Goal: Task Accomplishment & Management: Manage account settings

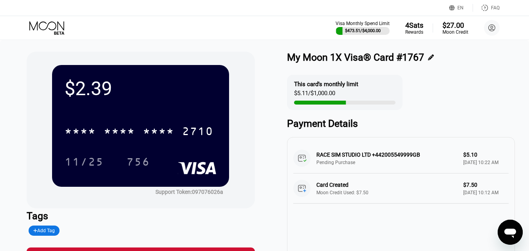
click at [52, 25] on icon at bounding box center [47, 28] width 36 height 14
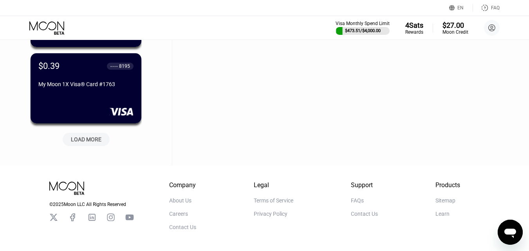
scroll to position [352, 0]
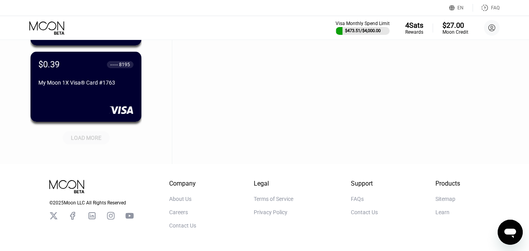
click at [87, 140] on div "LOAD MORE" at bounding box center [86, 137] width 31 height 7
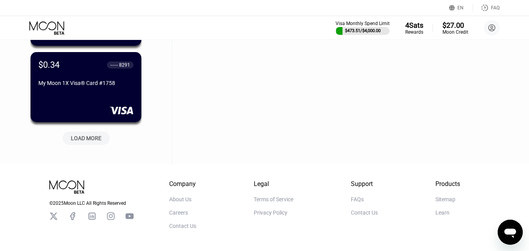
scroll to position [743, 0]
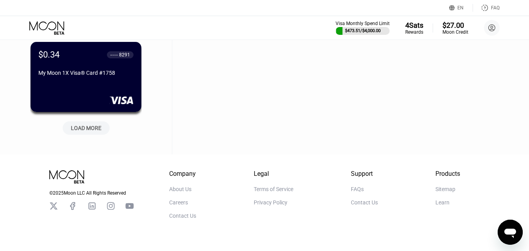
click at [94, 128] on div "LOAD MORE" at bounding box center [86, 127] width 31 height 7
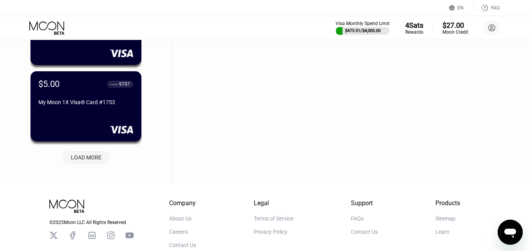
scroll to position [1135, 0]
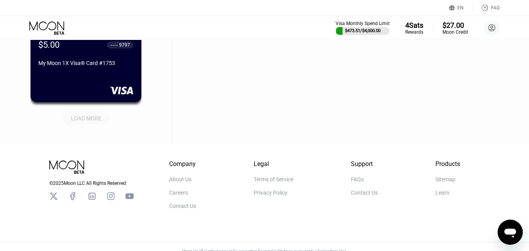
click at [96, 119] on div "LOAD MORE" at bounding box center [86, 118] width 31 height 7
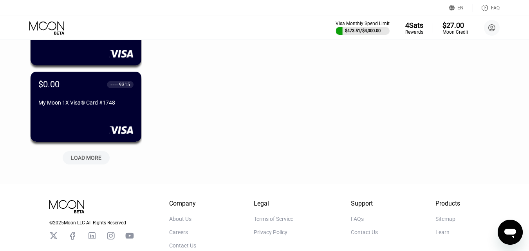
scroll to position [1487, 0]
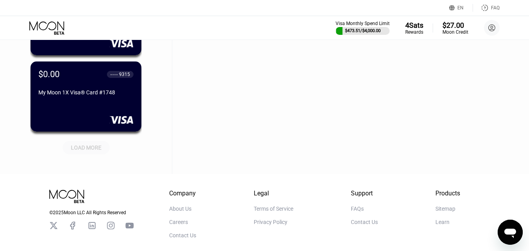
click at [92, 148] on div "LOAD MORE" at bounding box center [86, 147] width 31 height 7
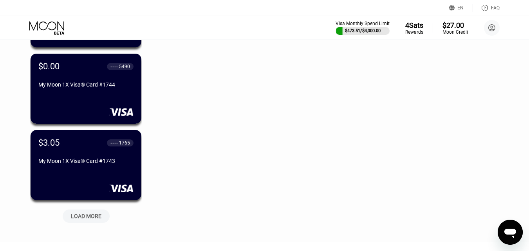
scroll to position [1839, 0]
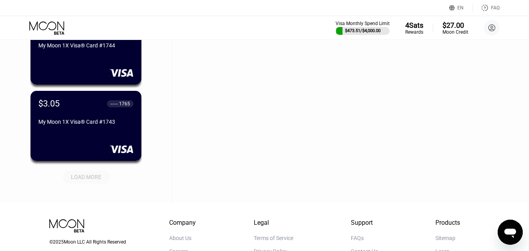
click at [85, 176] on div "LOAD MORE" at bounding box center [86, 176] width 31 height 7
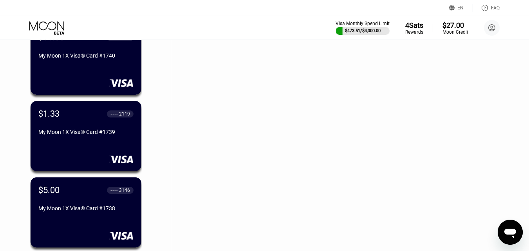
scroll to position [2152, 0]
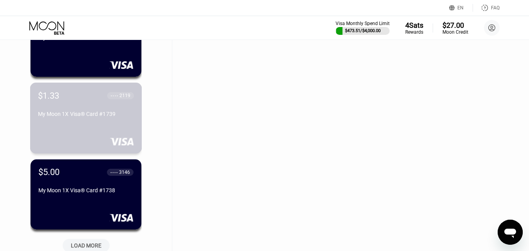
click at [102, 120] on div "My Moon 1X Visa® Card #1739" at bounding box center [86, 115] width 96 height 9
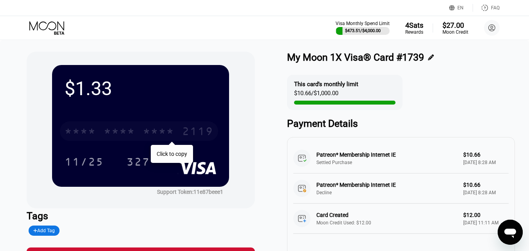
click at [120, 134] on div "* * * *" at bounding box center [119, 132] width 31 height 13
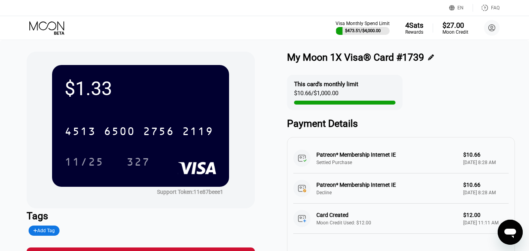
click at [43, 25] on icon at bounding box center [47, 28] width 36 height 14
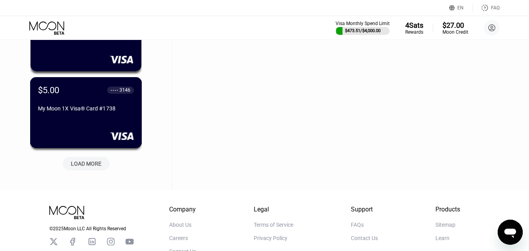
scroll to position [2252, 0]
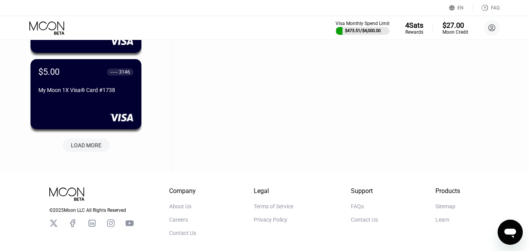
click at [86, 146] on div "LOAD MORE" at bounding box center [86, 145] width 31 height 7
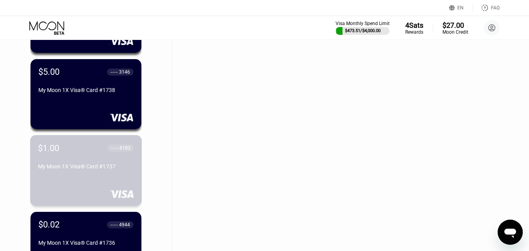
click at [86, 164] on div "$1.00 ● ● ● ● 8183 My Moon 1X Visa® Card #1737" at bounding box center [86, 158] width 96 height 30
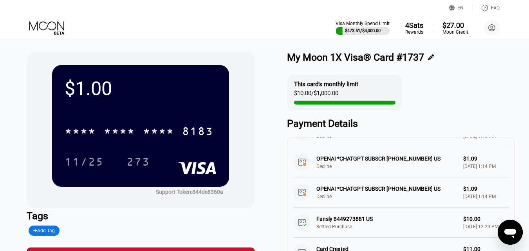
scroll to position [125, 0]
click at [39, 22] on icon at bounding box center [47, 28] width 36 height 14
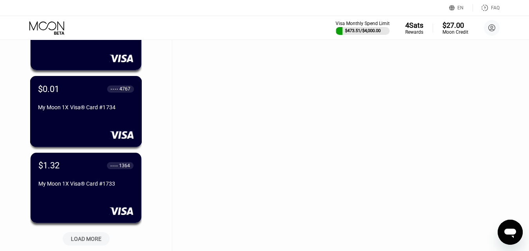
scroll to position [2583, 0]
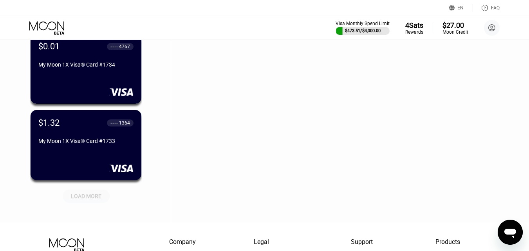
click at [77, 195] on div "LOAD MORE" at bounding box center [86, 196] width 31 height 7
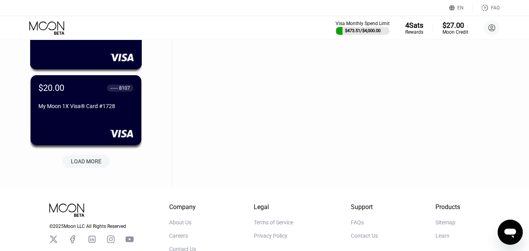
scroll to position [3013, 0]
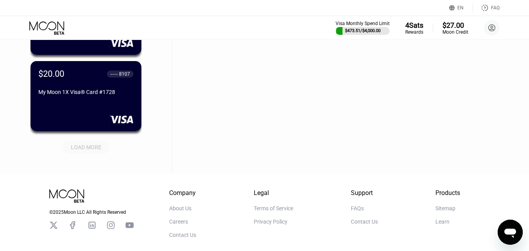
click at [94, 144] on div "LOAD MORE" at bounding box center [86, 147] width 31 height 7
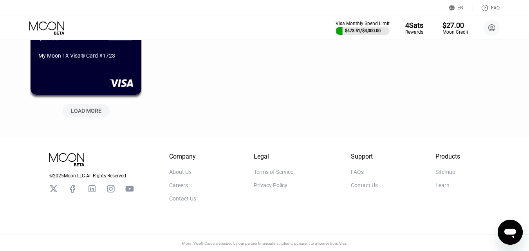
scroll to position [3439, 0]
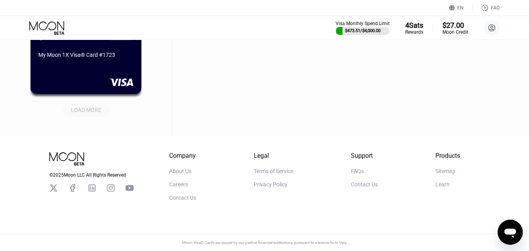
click at [95, 106] on div "LOAD MORE" at bounding box center [86, 109] width 31 height 7
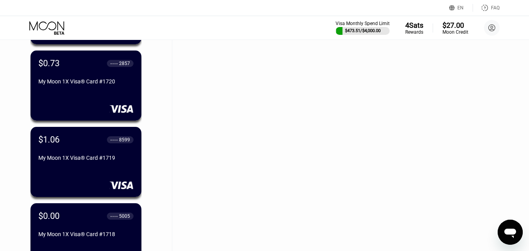
scroll to position [3712, 0]
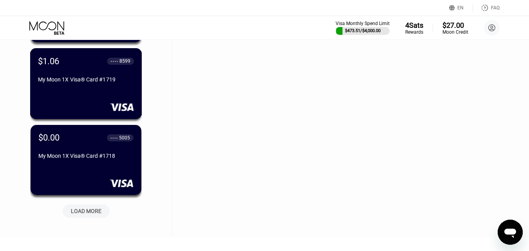
click at [102, 92] on div "$1.06 ● ● ● ● 8599 My Moon 1X Visa® Card #1719" at bounding box center [86, 83] width 112 height 71
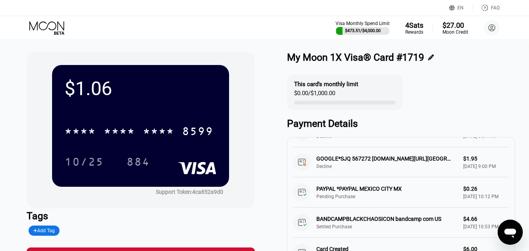
scroll to position [299, 0]
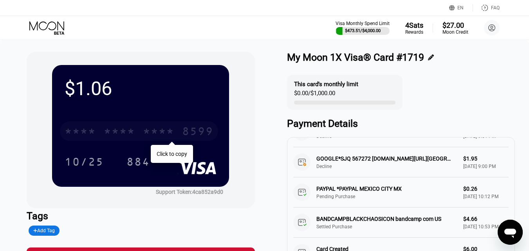
click at [146, 122] on div "* * * * * * * * * * * * 8599" at bounding box center [139, 131] width 158 height 20
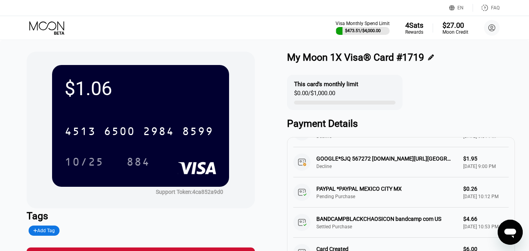
click at [49, 30] on icon at bounding box center [47, 28] width 36 height 14
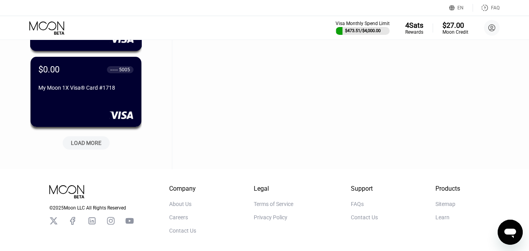
scroll to position [3781, 0]
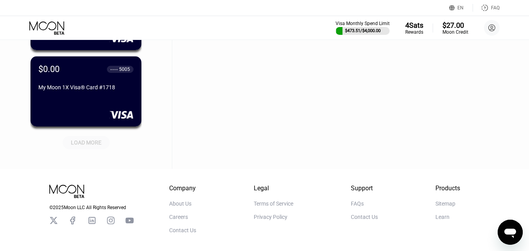
click at [80, 146] on div "LOAD MORE" at bounding box center [86, 142] width 31 height 7
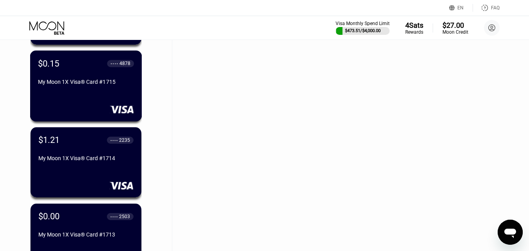
scroll to position [4016, 0]
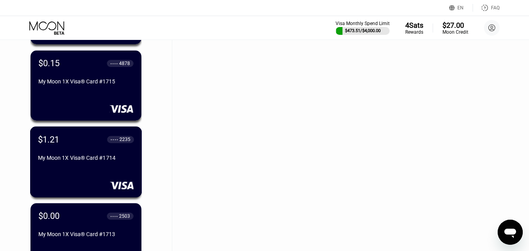
click at [75, 160] on div "My Moon 1X Visa® Card #1714" at bounding box center [86, 158] width 96 height 6
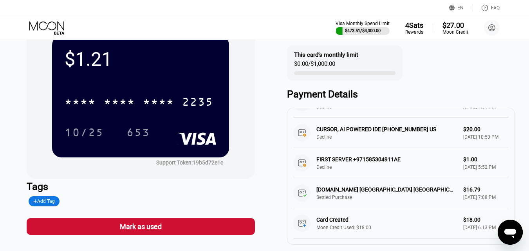
scroll to position [78, 0]
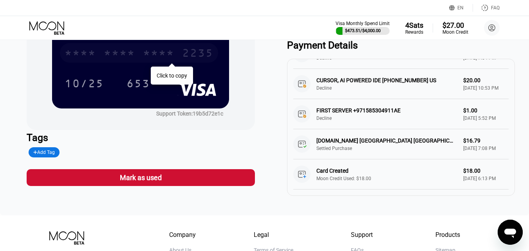
click at [110, 54] on div "* * * *" at bounding box center [119, 54] width 31 height 13
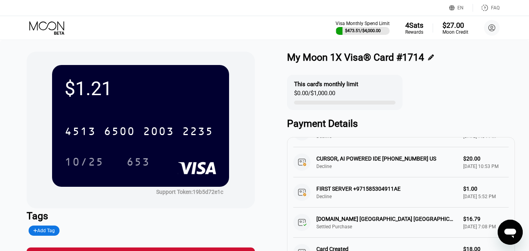
scroll to position [39, 0]
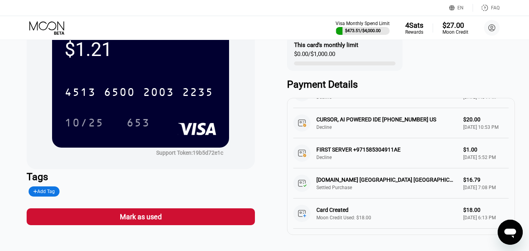
click at [41, 25] on icon at bounding box center [47, 28] width 36 height 14
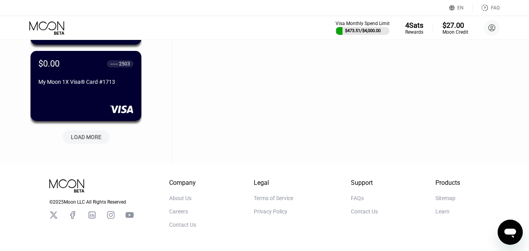
scroll to position [4179, 0]
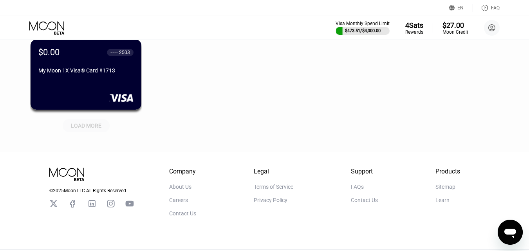
click at [90, 128] on div "LOAD MORE" at bounding box center [86, 125] width 31 height 7
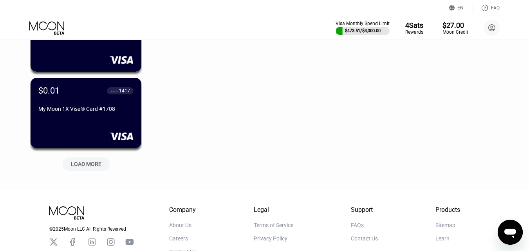
scroll to position [4531, 0]
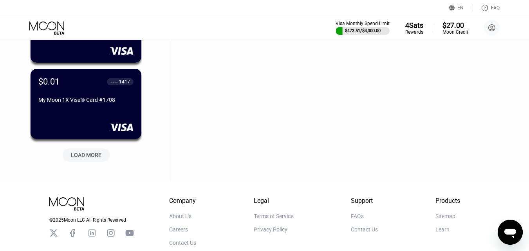
click at [87, 157] on div "LOAD MORE" at bounding box center [86, 154] width 31 height 7
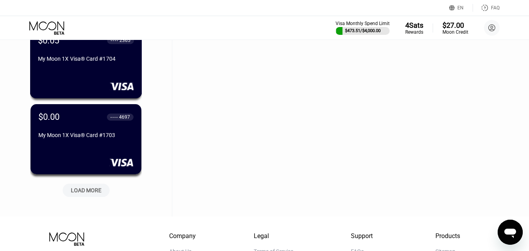
scroll to position [4884, 0]
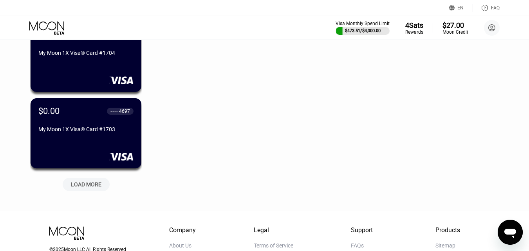
click at [95, 187] on div "LOAD MORE" at bounding box center [86, 184] width 31 height 7
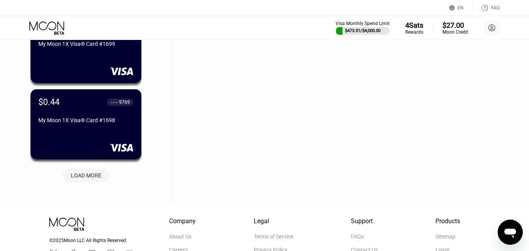
scroll to position [5275, 0]
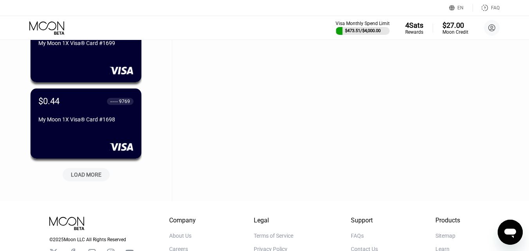
click at [92, 171] on div "LOAD MORE" at bounding box center [86, 174] width 31 height 7
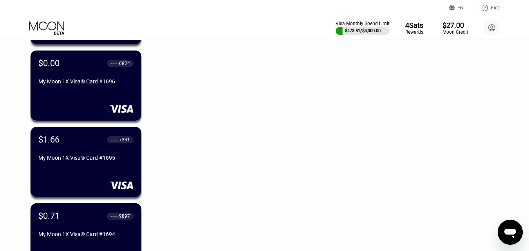
scroll to position [5510, 0]
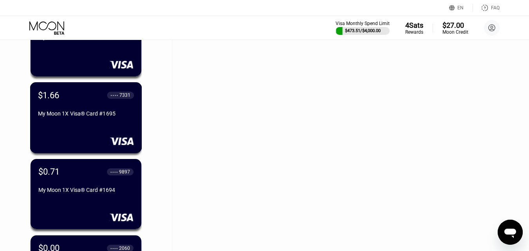
click at [97, 117] on div "My Moon 1X Visa® Card #1695" at bounding box center [86, 113] width 96 height 6
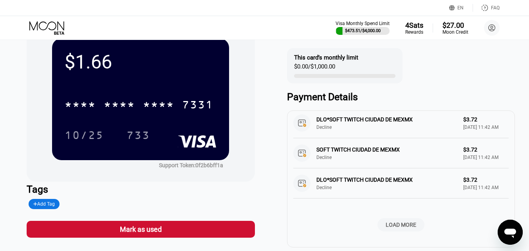
scroll to position [39, 0]
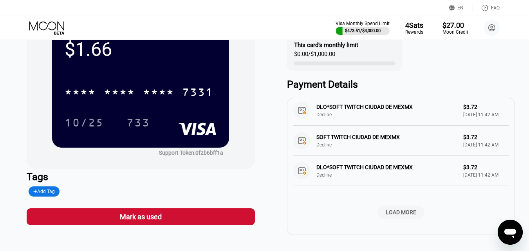
click at [401, 209] on div "LOAD MORE" at bounding box center [400, 212] width 31 height 7
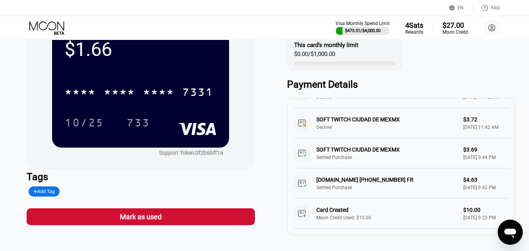
scroll to position [439, 0]
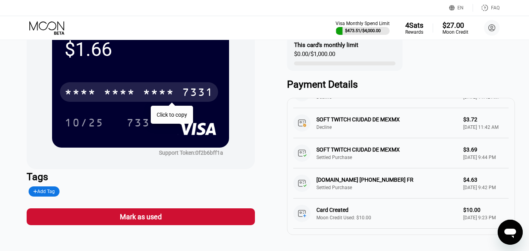
click at [114, 91] on div "* * * *" at bounding box center [119, 93] width 31 height 13
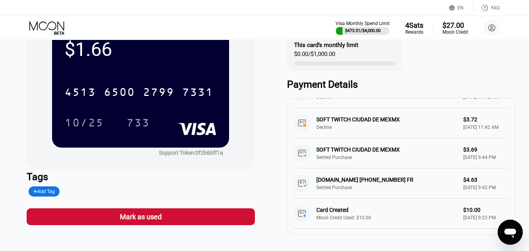
click at [49, 27] on icon at bounding box center [47, 28] width 36 height 14
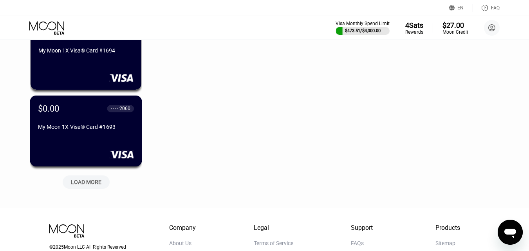
scroll to position [5649, 0]
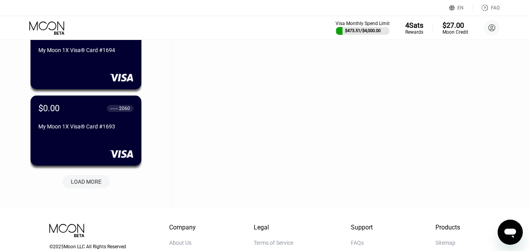
click at [86, 181] on div "LOAD MORE" at bounding box center [86, 181] width 31 height 7
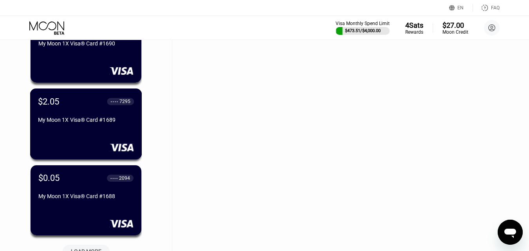
scroll to position [6001, 0]
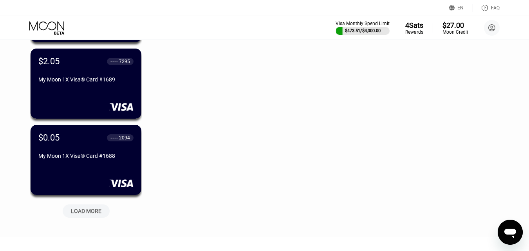
click at [90, 210] on div "LOAD MORE" at bounding box center [86, 210] width 31 height 7
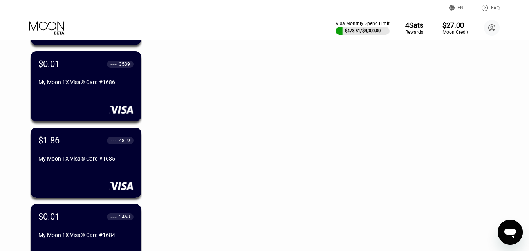
scroll to position [6275, 0]
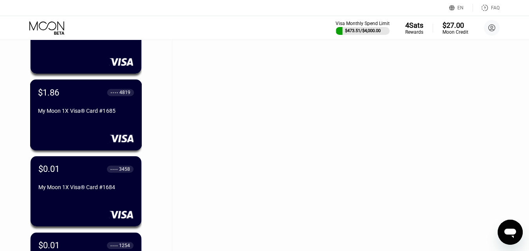
click at [87, 114] on div "My Moon 1X Visa® Card #1685" at bounding box center [86, 111] width 96 height 6
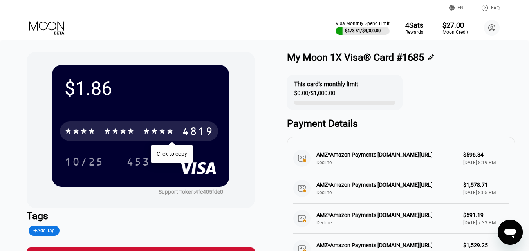
click at [136, 135] on div "* * * * * * * * * * * * 4819" at bounding box center [139, 131] width 158 height 20
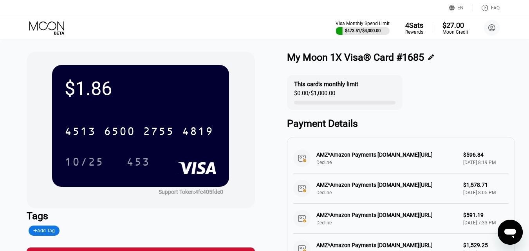
click at [52, 29] on icon at bounding box center [46, 25] width 35 height 9
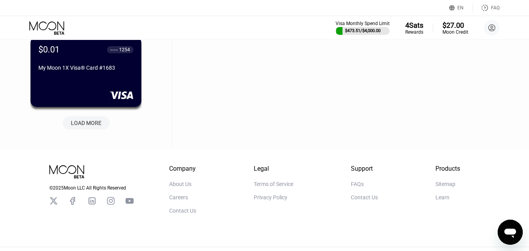
scroll to position [6491, 0]
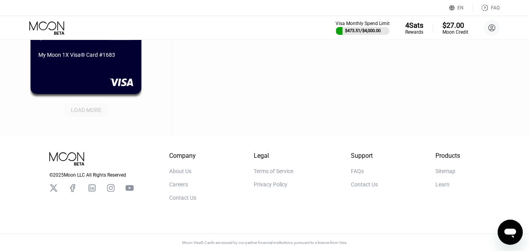
click at [97, 106] on div "LOAD MORE" at bounding box center [86, 109] width 31 height 7
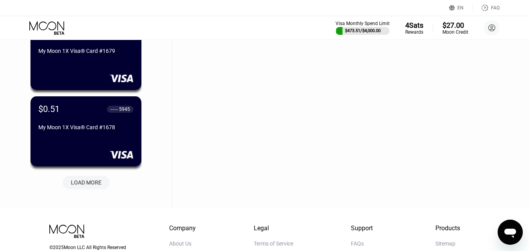
scroll to position [6843, 0]
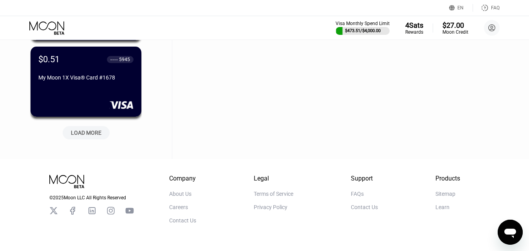
click at [98, 136] on div "LOAD MORE" at bounding box center [86, 132] width 31 height 7
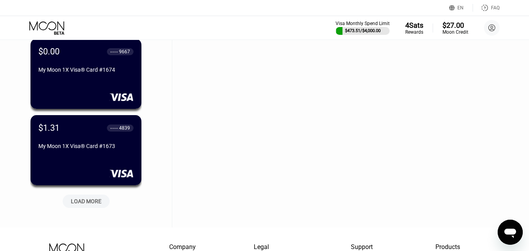
scroll to position [7195, 0]
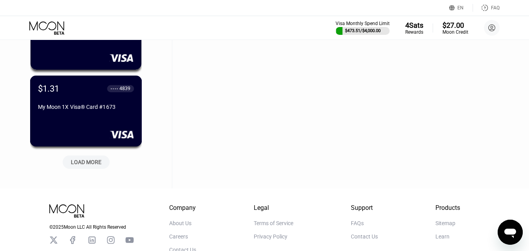
click at [107, 110] on div "My Moon 1X Visa® Card #1673" at bounding box center [86, 107] width 96 height 6
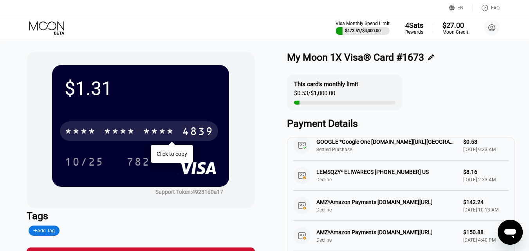
click at [118, 127] on div "* * * *" at bounding box center [119, 132] width 31 height 13
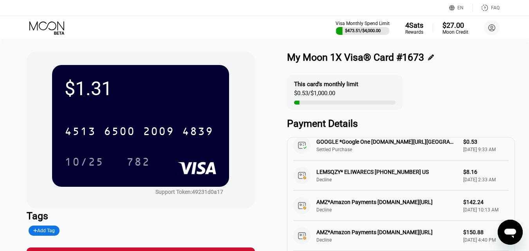
click at [45, 28] on icon at bounding box center [47, 28] width 36 height 14
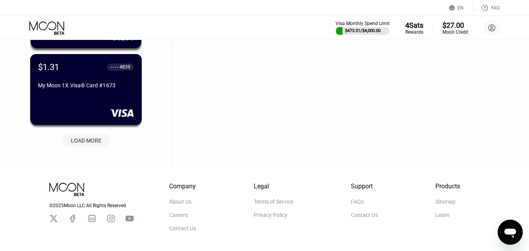
scroll to position [7177, 0]
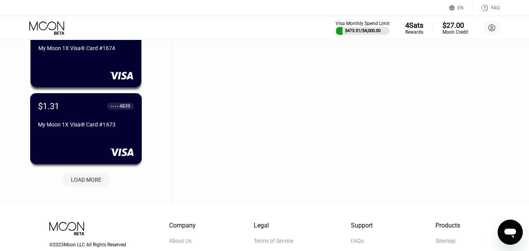
click at [80, 179] on div "LOAD MORE" at bounding box center [86, 179] width 31 height 7
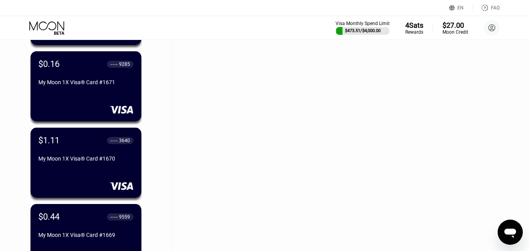
scroll to position [7373, 0]
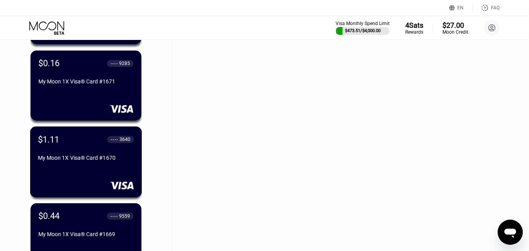
click at [106, 155] on div "$1.11 ● ● ● ● 3640 My Moon 1X Visa® Card #1670" at bounding box center [86, 149] width 96 height 30
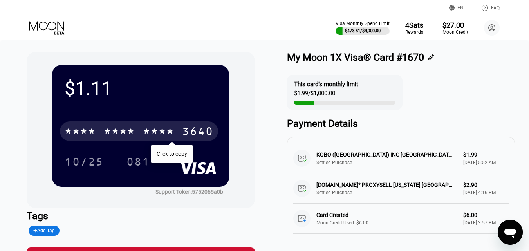
click at [116, 134] on div "* * * *" at bounding box center [119, 132] width 31 height 13
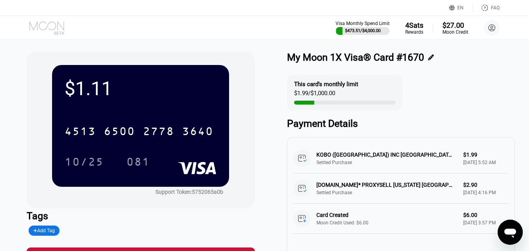
click at [55, 27] on icon at bounding box center [47, 28] width 36 height 14
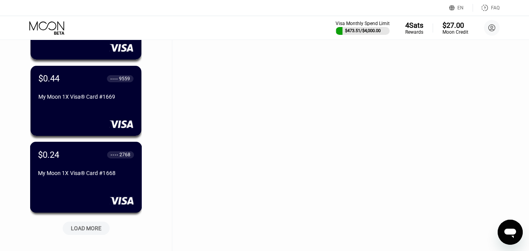
scroll to position [7557, 0]
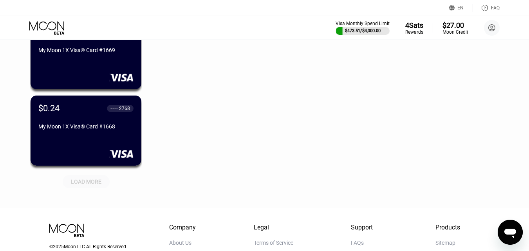
click at [79, 180] on div "LOAD MORE" at bounding box center [86, 181] width 31 height 7
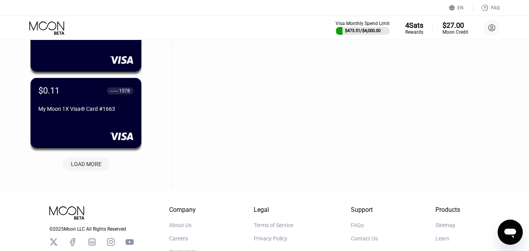
scroll to position [7987, 0]
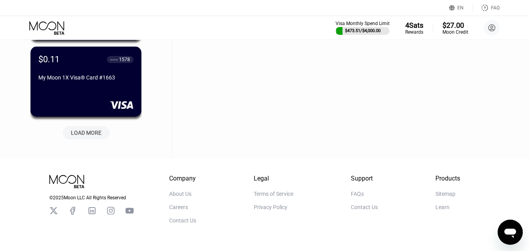
click at [91, 135] on div "LOAD MORE" at bounding box center [86, 132] width 31 height 7
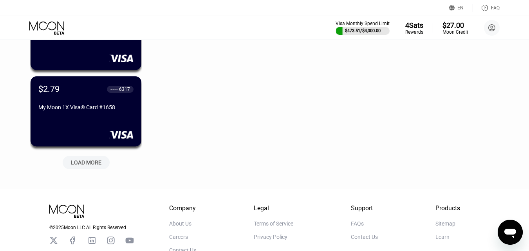
scroll to position [8339, 0]
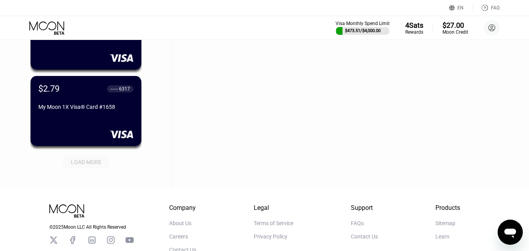
click at [87, 163] on div "LOAD MORE" at bounding box center [86, 161] width 31 height 7
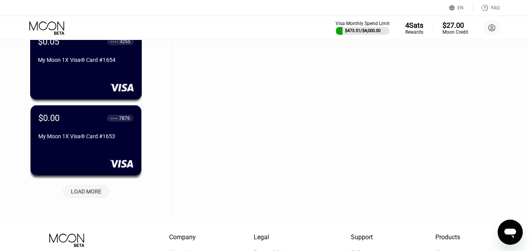
scroll to position [8731, 0]
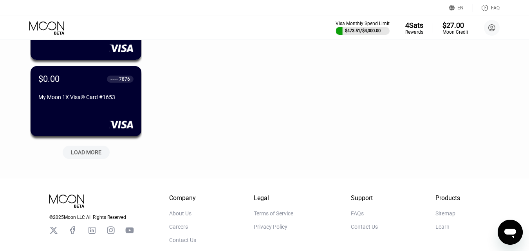
click at [94, 152] on div "LOAD MORE" at bounding box center [86, 152] width 31 height 7
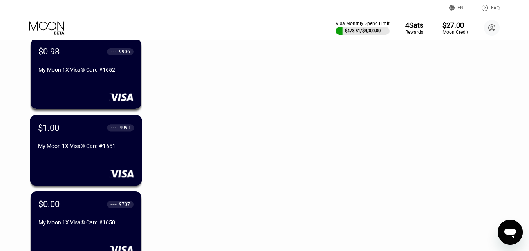
scroll to position [8848, 0]
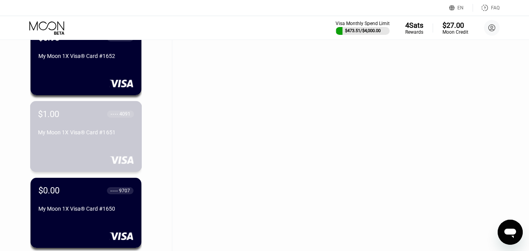
click at [104, 139] on div "My Moon 1X Visa® Card #1651" at bounding box center [86, 133] width 96 height 9
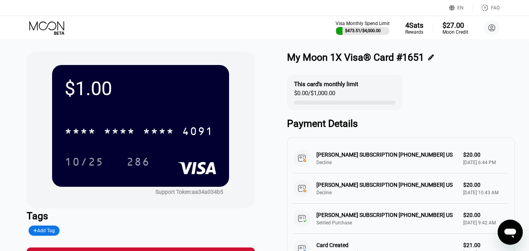
scroll to position [21, 0]
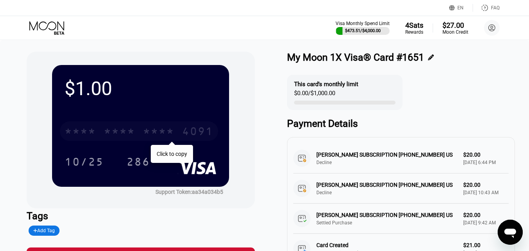
click at [123, 129] on div "* * * *" at bounding box center [119, 132] width 31 height 13
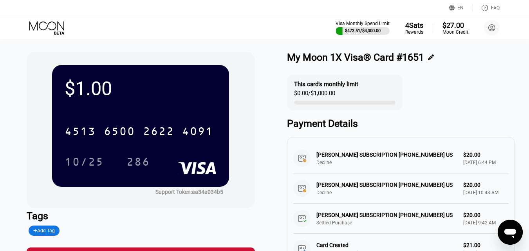
click at [55, 31] on icon at bounding box center [47, 28] width 36 height 14
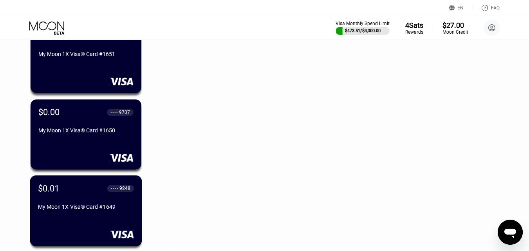
scroll to position [8809, 0]
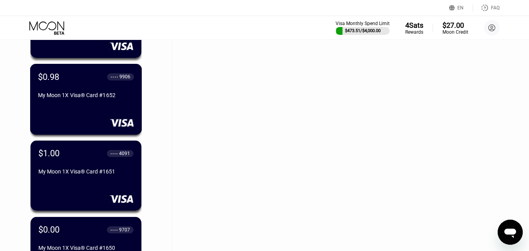
click at [92, 107] on div "$0.98 ● ● ● ● 9906 My Moon 1X Visa® Card #1652" at bounding box center [86, 99] width 112 height 71
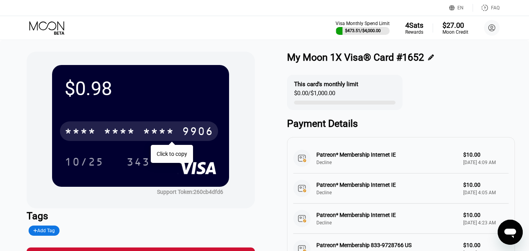
click at [64, 131] on div "* * * * * * * * * * * * 9906" at bounding box center [139, 131] width 158 height 20
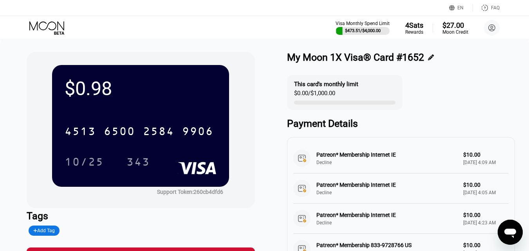
click at [58, 23] on icon at bounding box center [46, 25] width 35 height 9
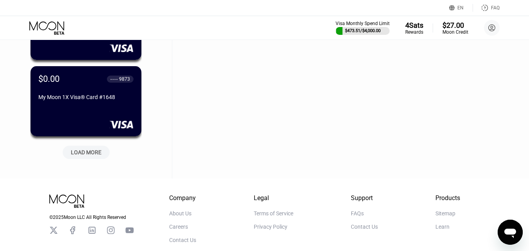
scroll to position [9161, 0]
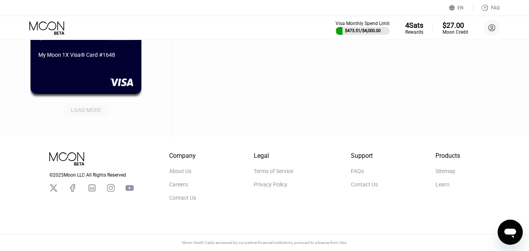
click at [79, 106] on div "LOAD MORE" at bounding box center [86, 109] width 31 height 7
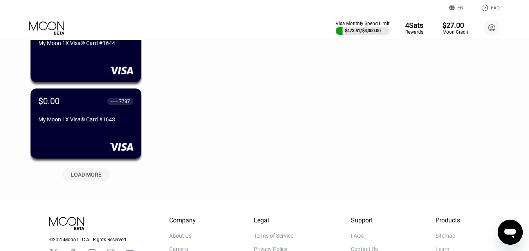
scroll to position [9474, 0]
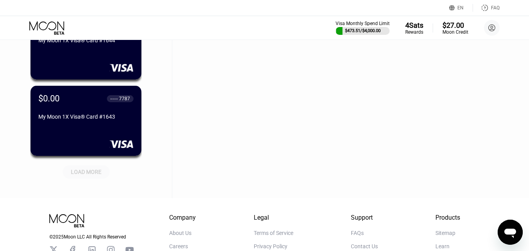
click at [86, 172] on div "LOAD MORE" at bounding box center [86, 171] width 31 height 7
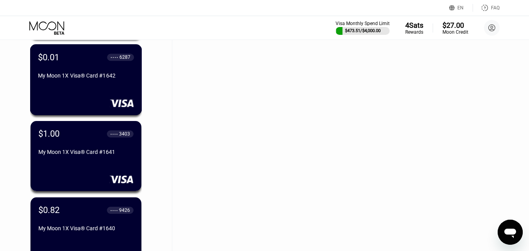
scroll to position [9631, 0]
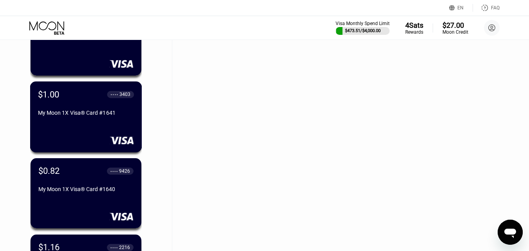
click at [82, 113] on div "My Moon 1X Visa® Card #1641" at bounding box center [86, 113] width 96 height 6
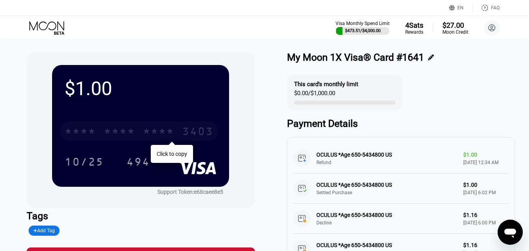
click at [141, 128] on div "* * * * * * * * * * * * 3403" at bounding box center [139, 131] width 158 height 20
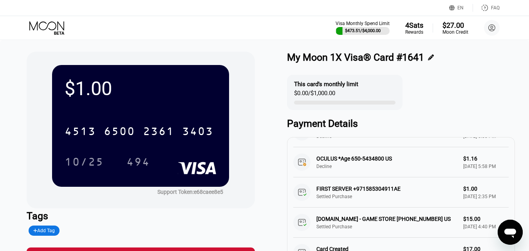
scroll to position [125, 0]
click at [53, 29] on icon at bounding box center [47, 28] width 36 height 14
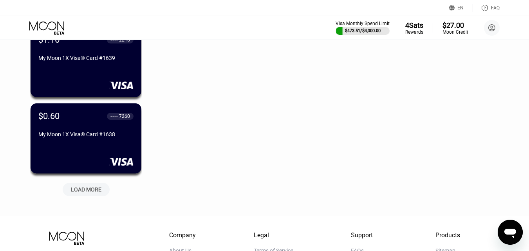
scroll to position [9760, 0]
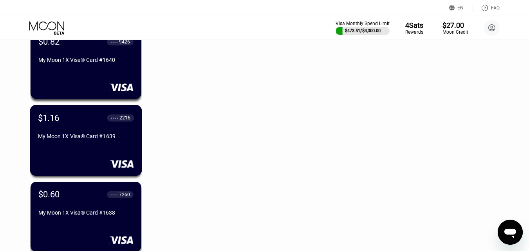
click at [103, 137] on div "My Moon 1X Visa® Card #1639" at bounding box center [86, 136] width 96 height 6
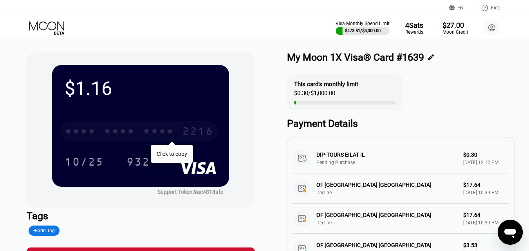
click at [109, 128] on div "* * * *" at bounding box center [119, 132] width 31 height 13
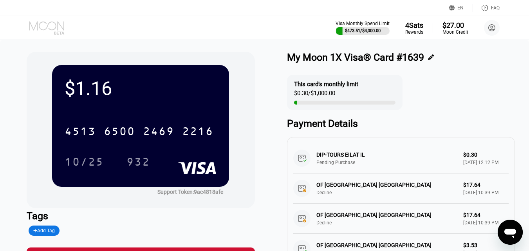
click at [49, 26] on icon at bounding box center [47, 28] width 36 height 14
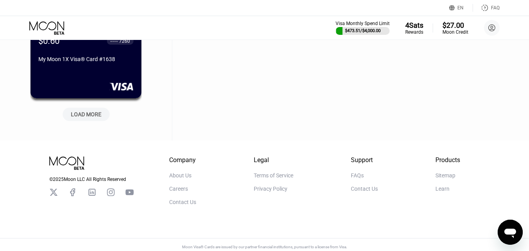
scroll to position [9924, 0]
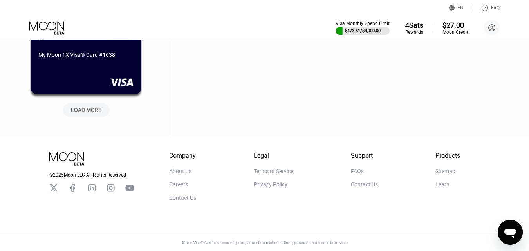
click at [100, 108] on div "LOAD MORE" at bounding box center [86, 109] width 31 height 7
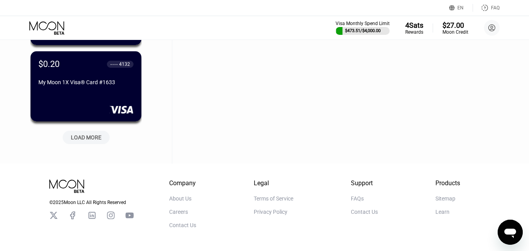
scroll to position [10276, 0]
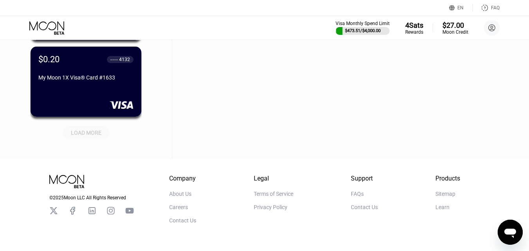
click at [84, 133] on div "LOAD MORE" at bounding box center [86, 132] width 31 height 7
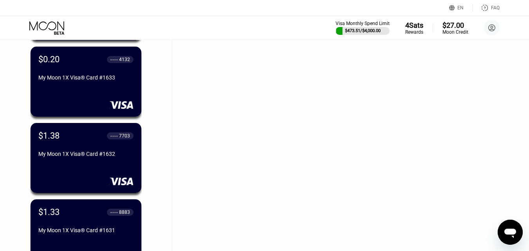
scroll to position [10354, 0]
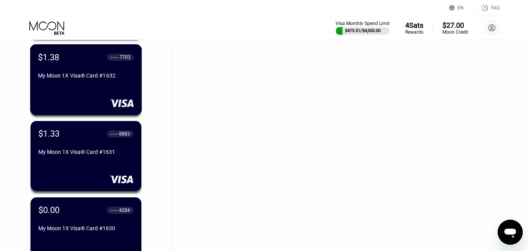
click at [107, 79] on div "My Moon 1X Visa® Card #1632" at bounding box center [86, 75] width 96 height 6
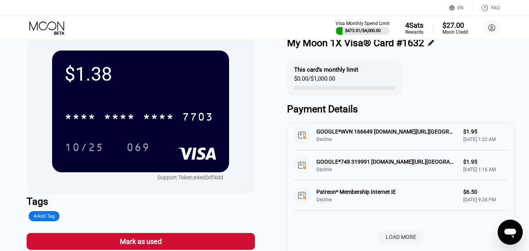
scroll to position [39, 0]
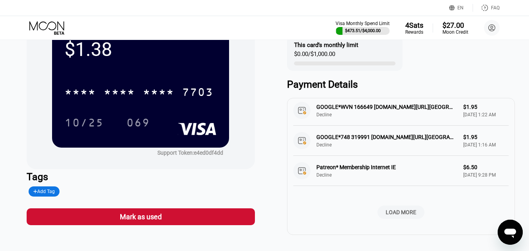
click at [397, 209] on div "LOAD MORE" at bounding box center [400, 212] width 31 height 7
click at [398, 209] on div "LOAD MORE" at bounding box center [400, 212] width 31 height 7
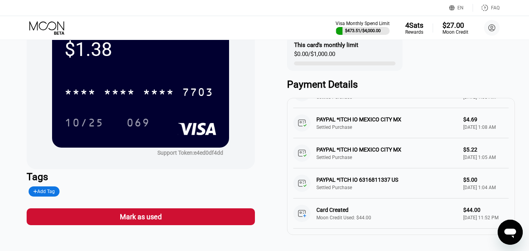
scroll to position [961, 0]
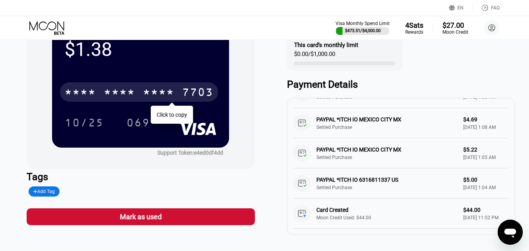
click at [95, 88] on div "* * * *" at bounding box center [80, 93] width 31 height 13
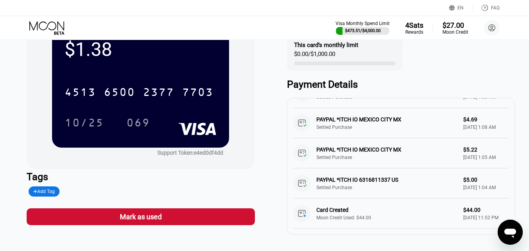
click at [53, 27] on icon at bounding box center [47, 28] width 36 height 14
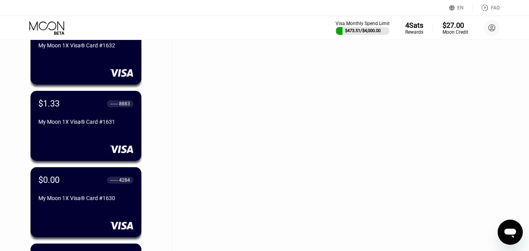
scroll to position [10368, 0]
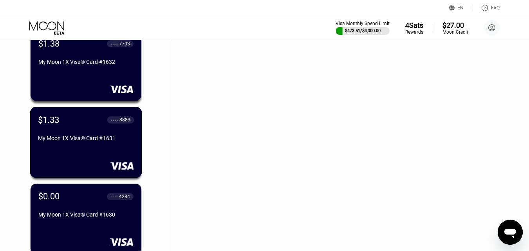
click at [53, 134] on div "$1.33 ● ● ● ● 8883 My Moon 1X Visa® Card #1631" at bounding box center [86, 130] width 96 height 30
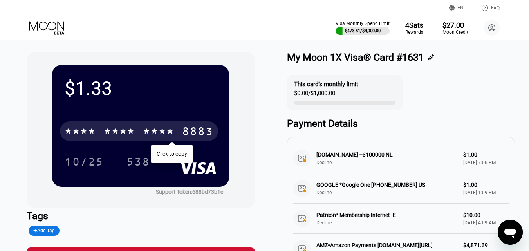
click at [97, 130] on div "* * * * * * * * * * * * 8883" at bounding box center [139, 131] width 158 height 20
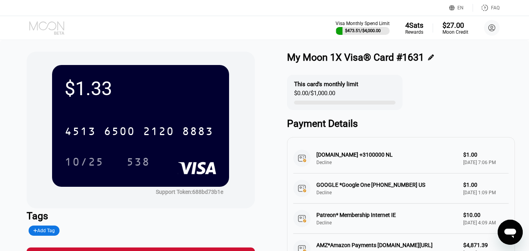
click at [50, 23] on icon at bounding box center [47, 28] width 36 height 14
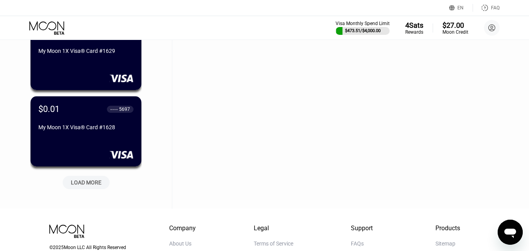
scroll to position [10608, 0]
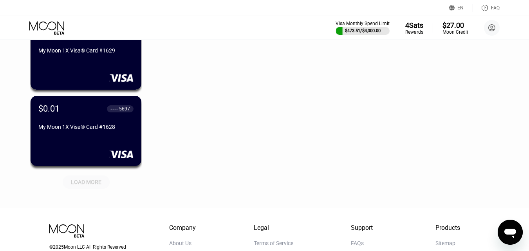
click at [89, 180] on div "LOAD MORE" at bounding box center [86, 181] width 31 height 7
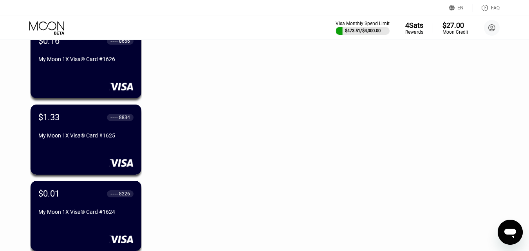
scroll to position [10843, 0]
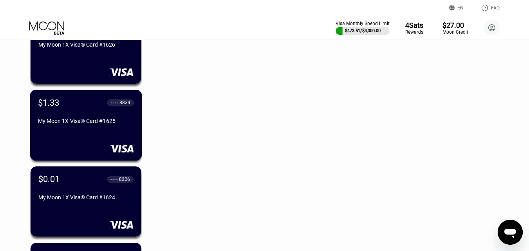
click at [86, 124] on div "My Moon 1X Visa® Card #1625" at bounding box center [86, 121] width 96 height 6
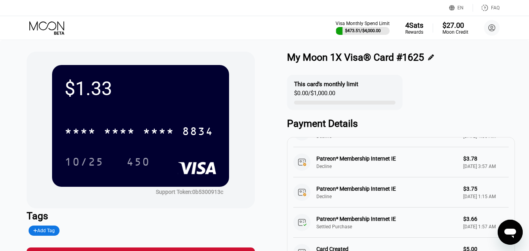
scroll to position [195, 0]
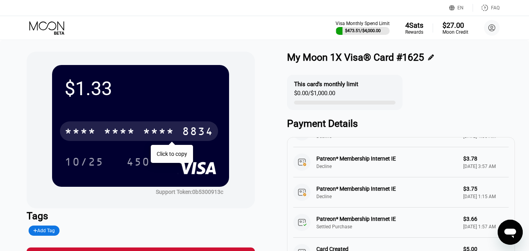
click at [94, 132] on div "* * * *" at bounding box center [80, 132] width 31 height 13
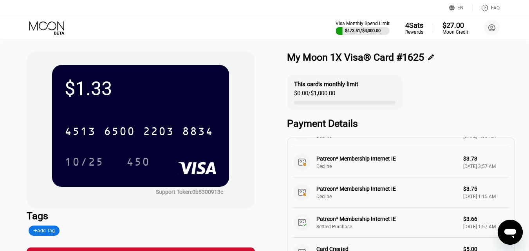
click at [52, 25] on icon at bounding box center [47, 28] width 36 height 14
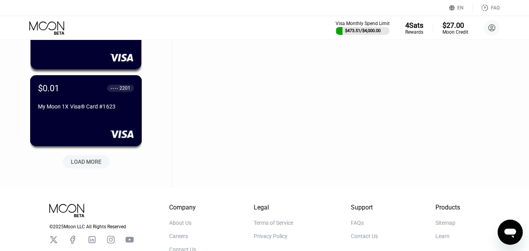
scroll to position [11069, 0]
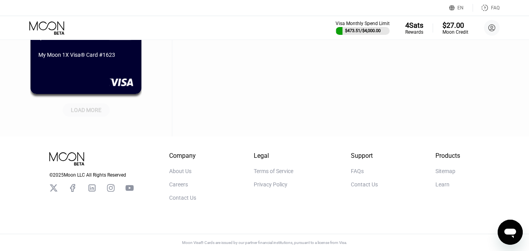
click at [76, 106] on div "LOAD MORE" at bounding box center [86, 109] width 31 height 7
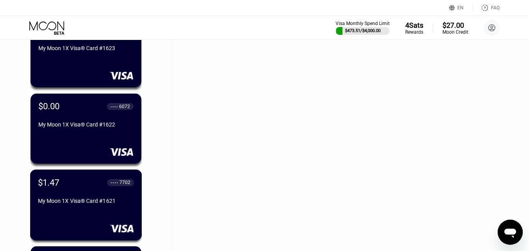
scroll to position [11186, 0]
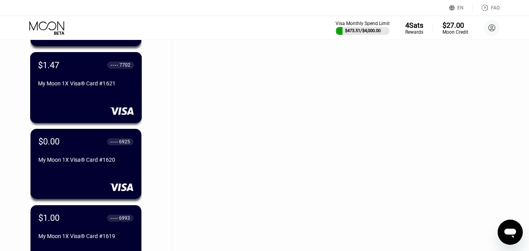
click at [85, 99] on div "$1.47 ● ● ● ● 7702 My Moon 1X Visa® Card #1621" at bounding box center [86, 87] width 112 height 71
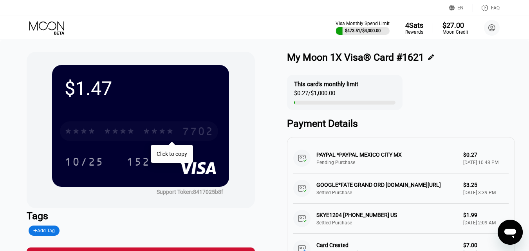
click at [132, 128] on div "* * * *" at bounding box center [119, 132] width 31 height 13
